Goal: Task Accomplishment & Management: Use online tool/utility

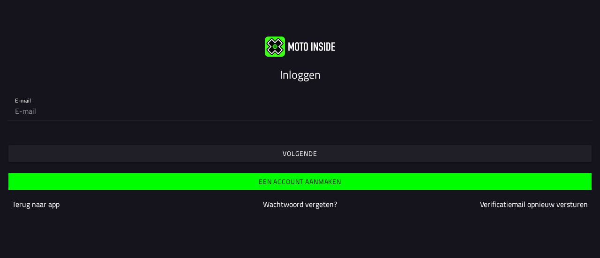
click at [106, 116] on input "email" at bounding box center [300, 111] width 570 height 19
type input "[EMAIL_ADDRESS][DOMAIN_NAME]"
click at [0, 0] on slot "Volgende" at bounding box center [0, 0] width 0 height 0
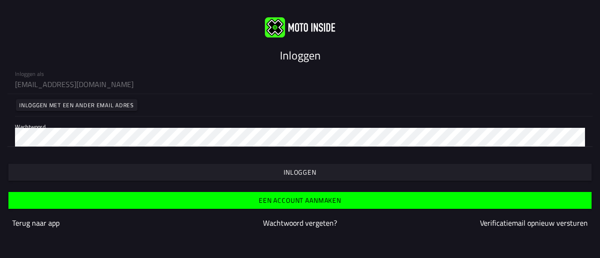
click at [229, 173] on span "button" at bounding box center [299, 172] width 569 height 17
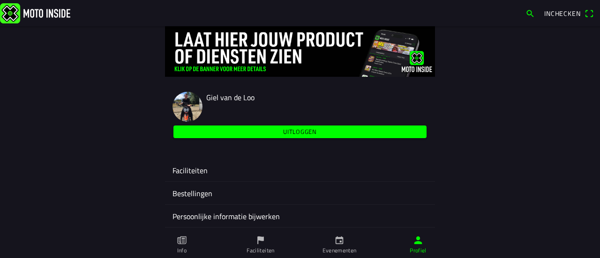
click at [212, 168] on ion-label "Faciliteiten" at bounding box center [299, 170] width 255 height 11
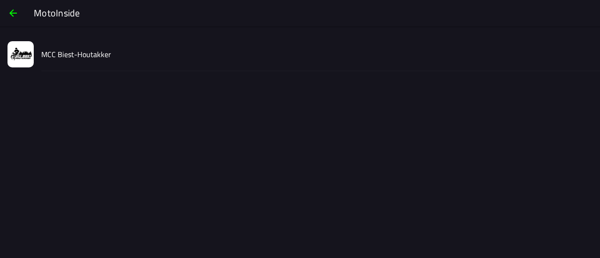
click at [107, 45] on div "MCC Biest-Houtakker" at bounding box center [316, 53] width 551 height 33
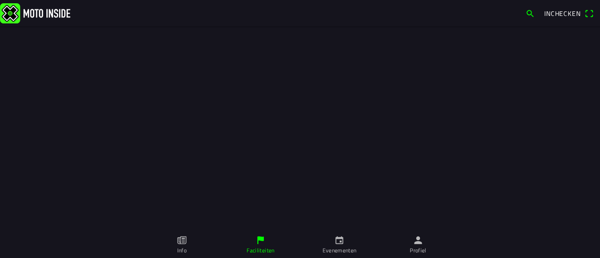
click at [425, 247] on ion-label "Profiel" at bounding box center [418, 251] width 17 height 8
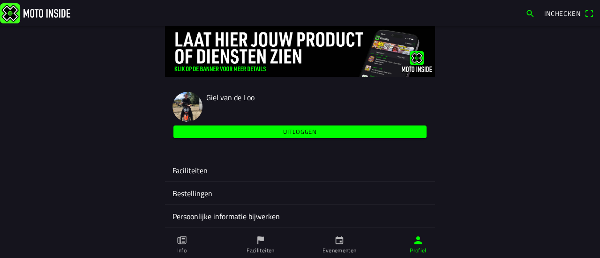
click at [210, 175] on ion-label "Faciliteiten" at bounding box center [299, 170] width 255 height 11
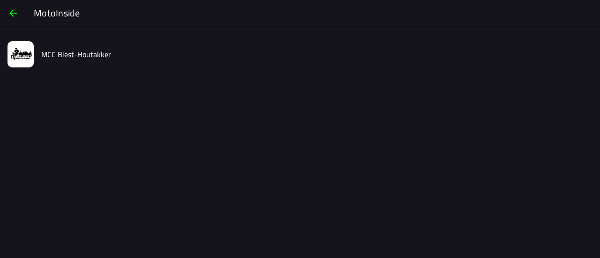
click at [121, 52] on div "MCC Biest-Houtakker" at bounding box center [316, 53] width 551 height 33
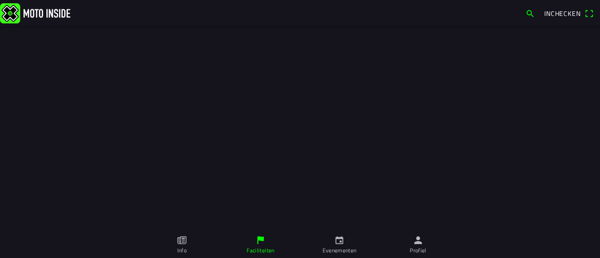
click at [321, 237] on link "Evenementen" at bounding box center [339, 245] width 79 height 26
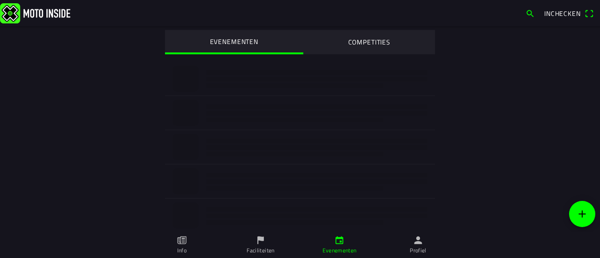
click at [414, 239] on icon "person" at bounding box center [418, 240] width 10 height 10
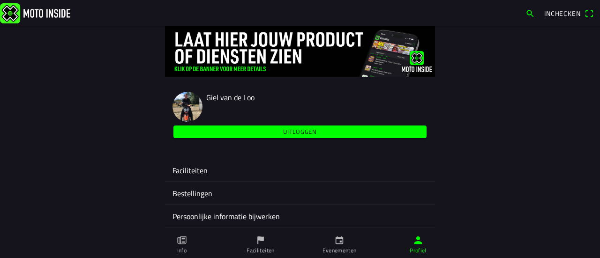
click at [190, 172] on ion-label "Faciliteiten" at bounding box center [299, 170] width 255 height 11
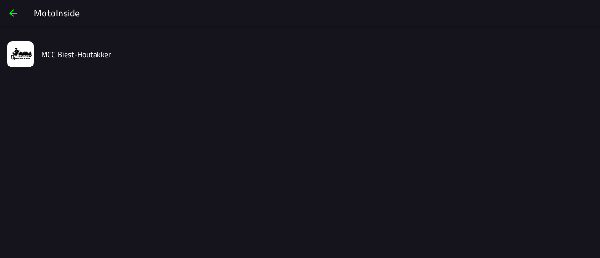
click at [0, 0] on slot "MCC Biest-Houtakker" at bounding box center [0, 0] width 0 height 0
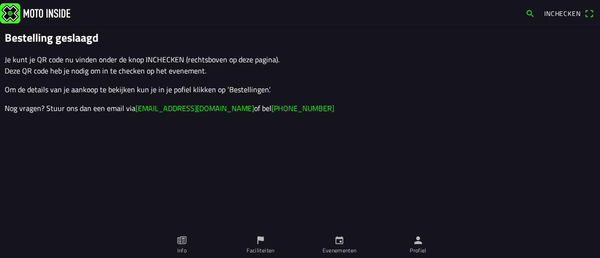
click at [344, 244] on icon "calendar" at bounding box center [339, 240] width 10 height 10
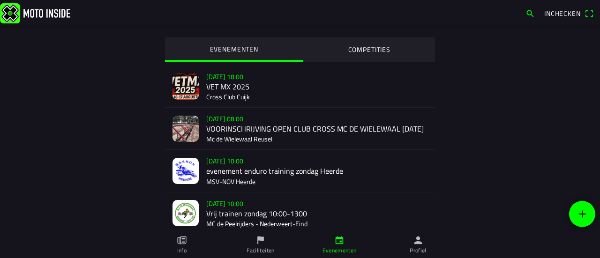
scroll to position [141, 0]
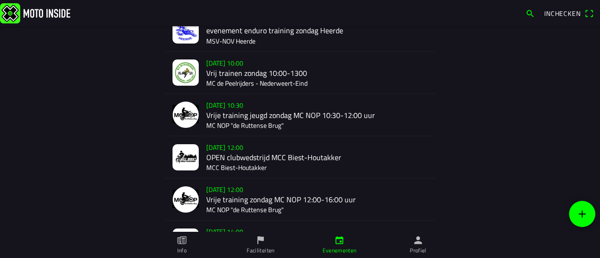
click at [222, 163] on div "[DATE] 12:00 OPEN clubwedstrijd MCC Biest-Houtakker MCC Biest-Houtakker" at bounding box center [316, 157] width 221 height 42
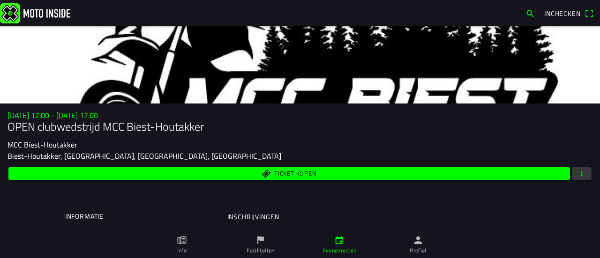
scroll to position [141, 0]
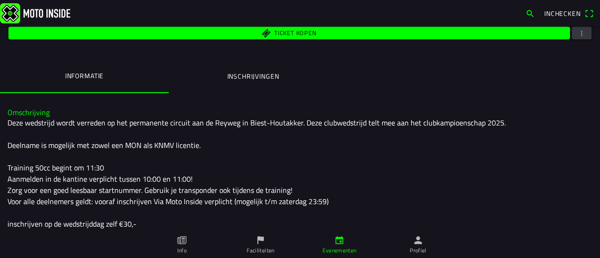
click at [577, 32] on span "button" at bounding box center [581, 33] width 8 height 13
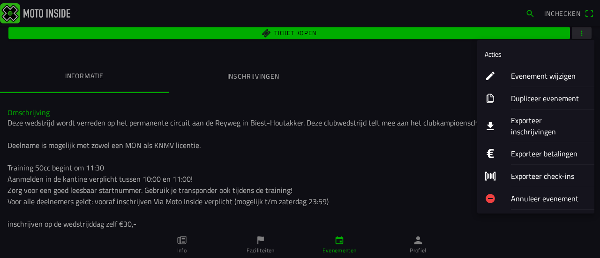
click at [543, 76] on ion-label "Evenement wijzigen" at bounding box center [549, 75] width 76 height 11
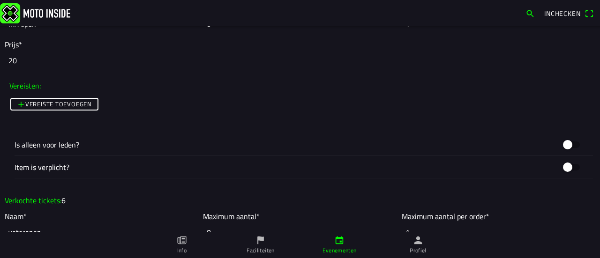
scroll to position [1875, 0]
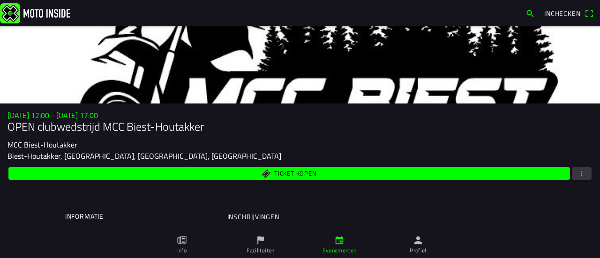
scroll to position [141, 0]
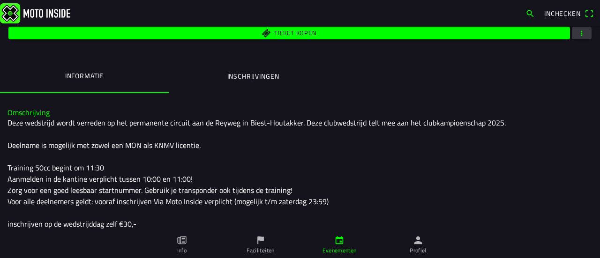
click at [579, 35] on button "button" at bounding box center [582, 33] width 20 height 13
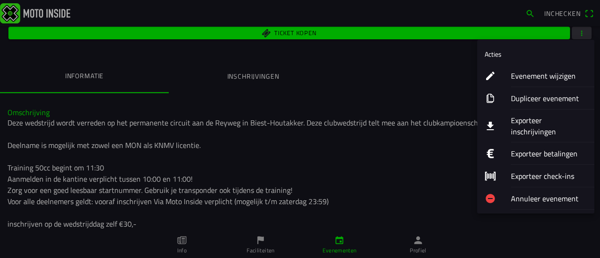
click at [549, 119] on ion-label "Exporteer inschrijvingen" at bounding box center [549, 126] width 76 height 22
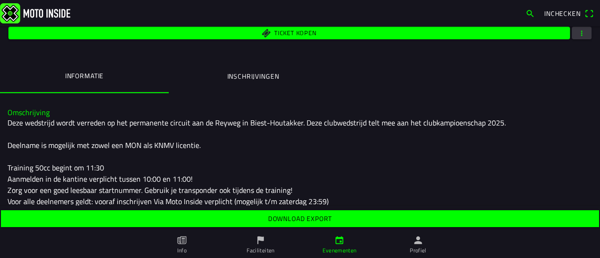
click at [0, 0] on slot "Download export" at bounding box center [0, 0] width 0 height 0
